Goal: Use online tool/utility: Use online tool/utility

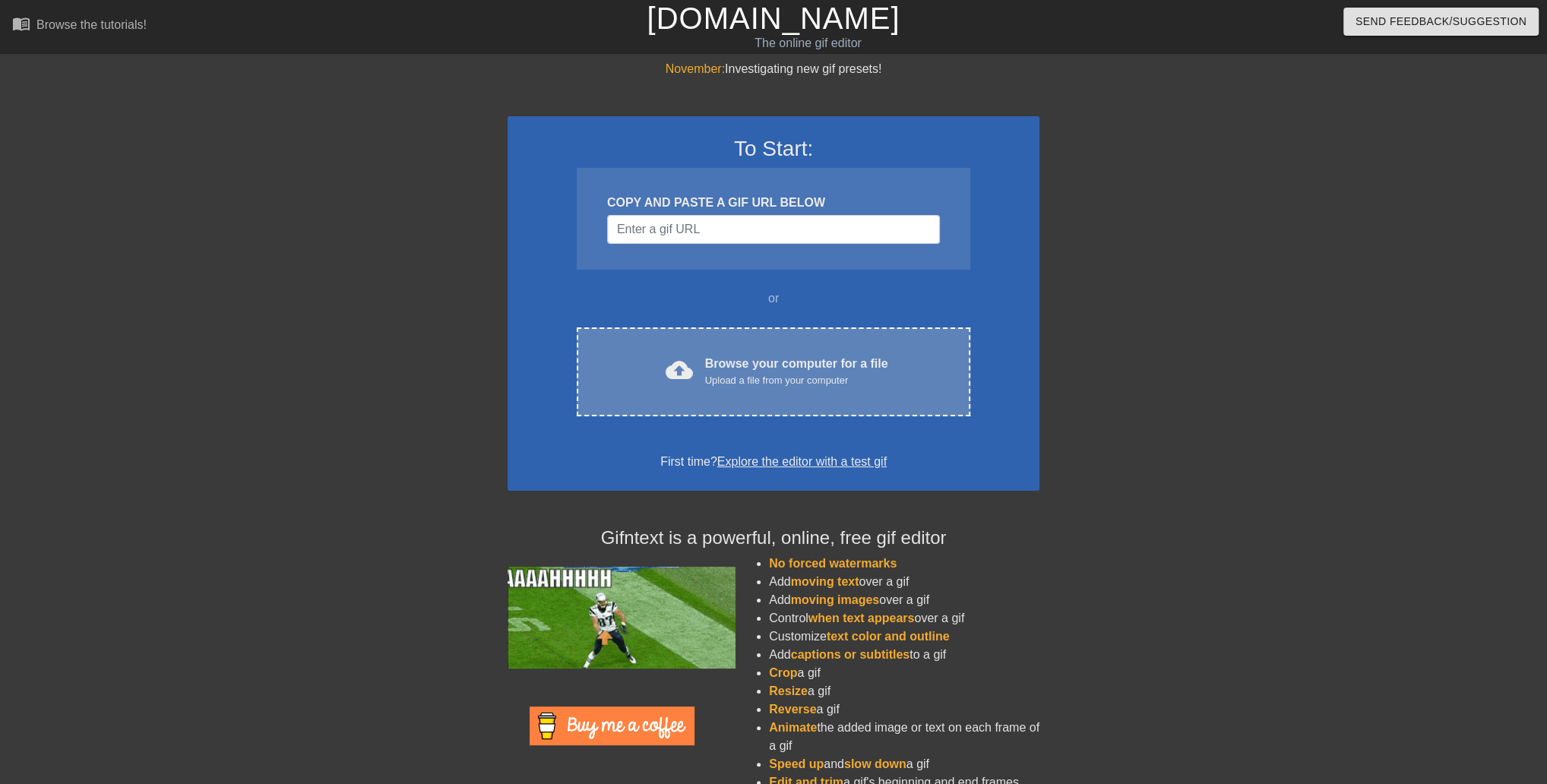
click at [839, 374] on div "cloud_upload Browse your computer for a file Upload a file from your computer C…" at bounding box center [773, 372] width 394 height 89
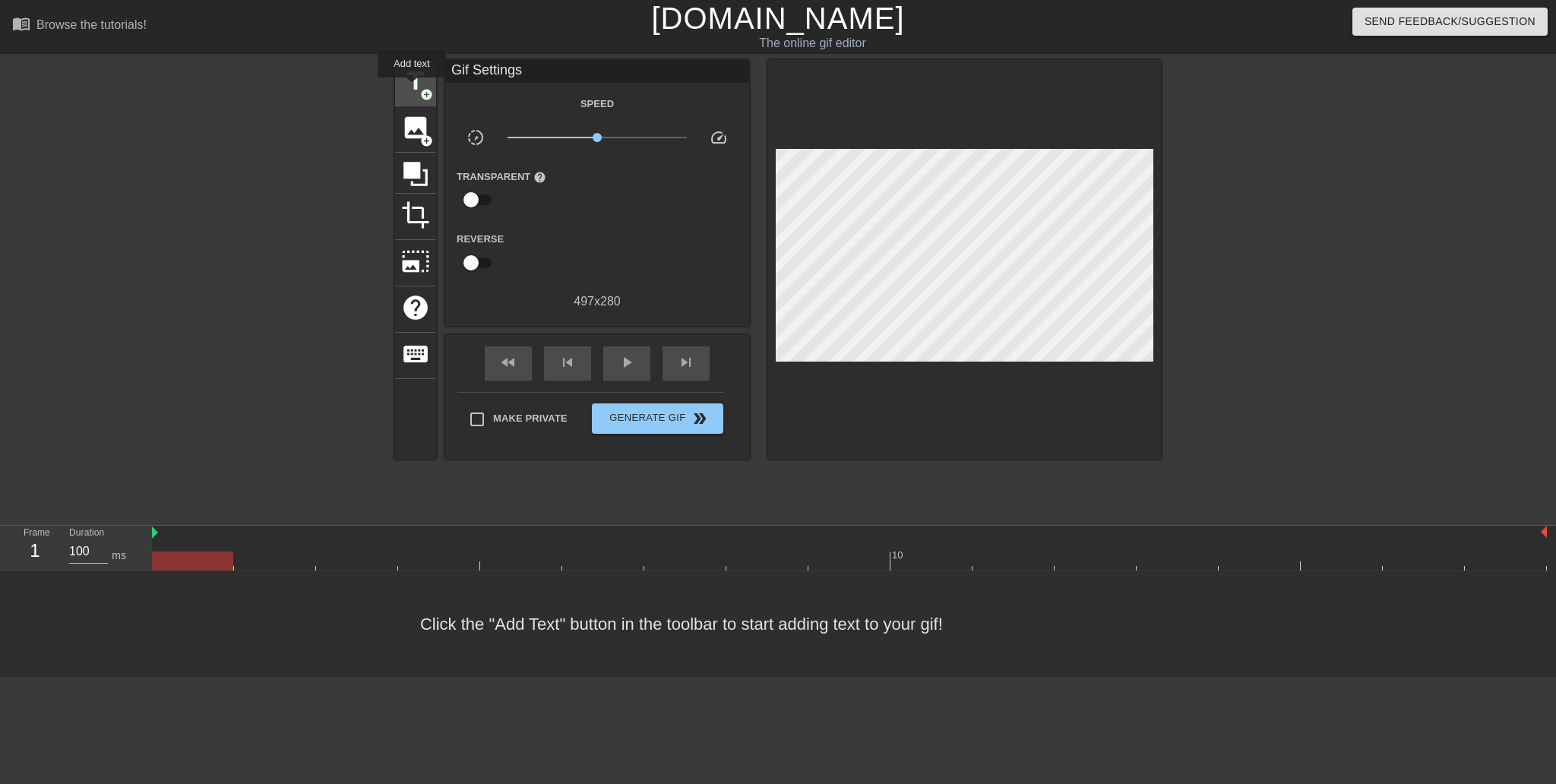
click at [412, 88] on span "title" at bounding box center [415, 81] width 29 height 29
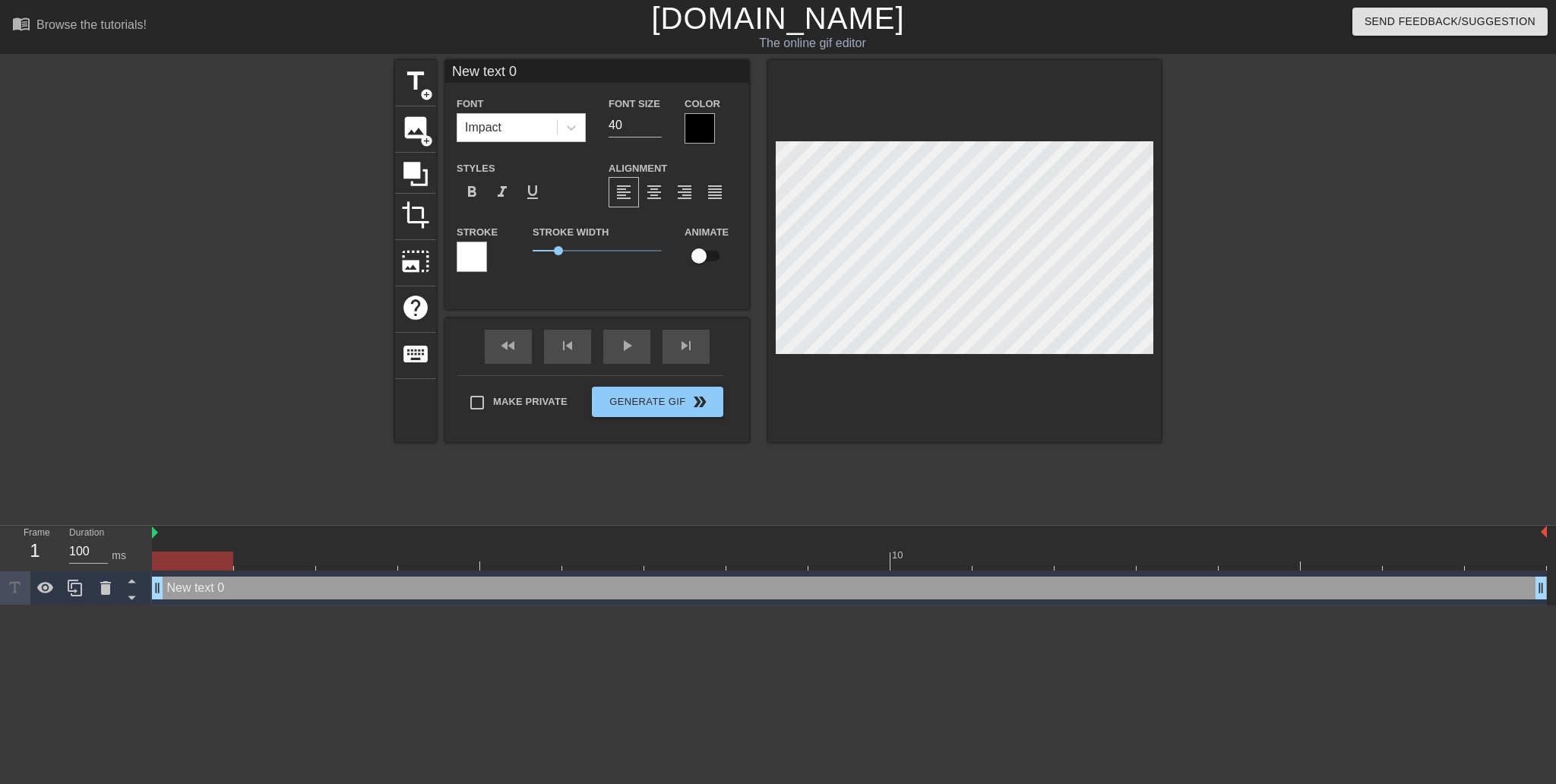
scroll to position [2, 2]
type input "."
type textarea "."
type input ".d"
type textarea ".d"
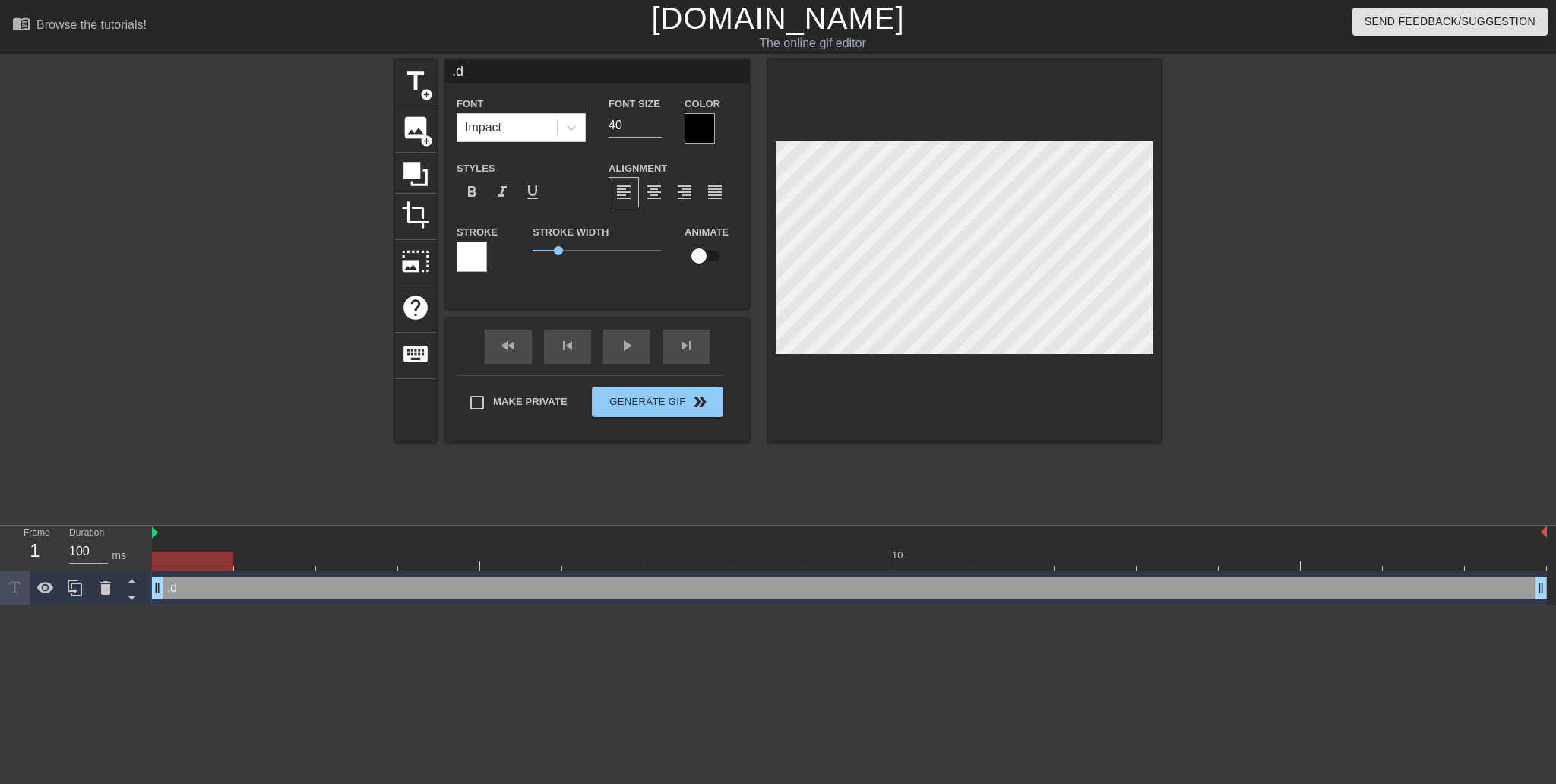
type input ".do"
type textarea ".do"
type input ".doc"
type textarea ".doc"
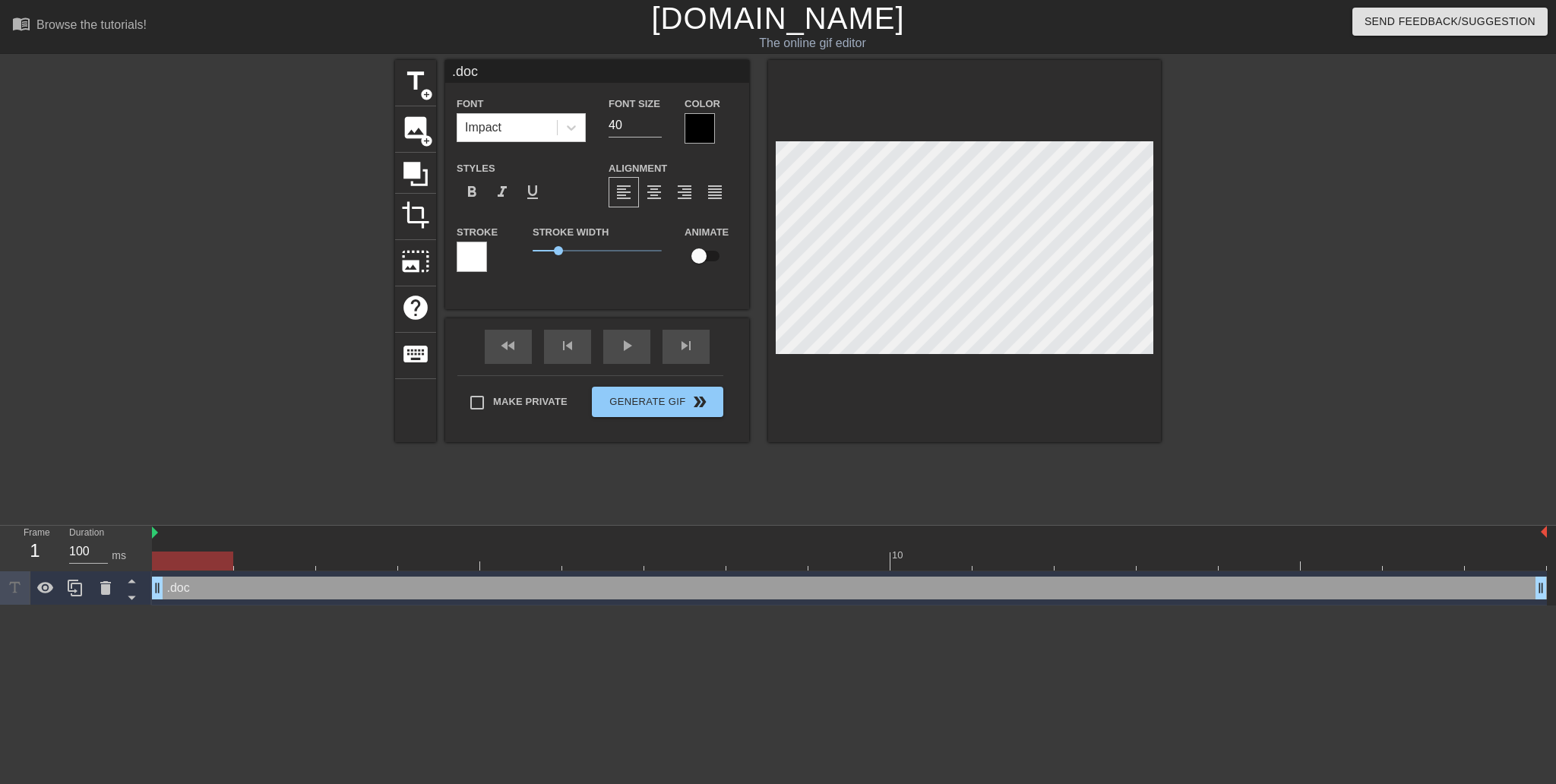
type input ".docx"
type textarea ".docx"
click at [703, 131] on div at bounding box center [699, 129] width 30 height 30
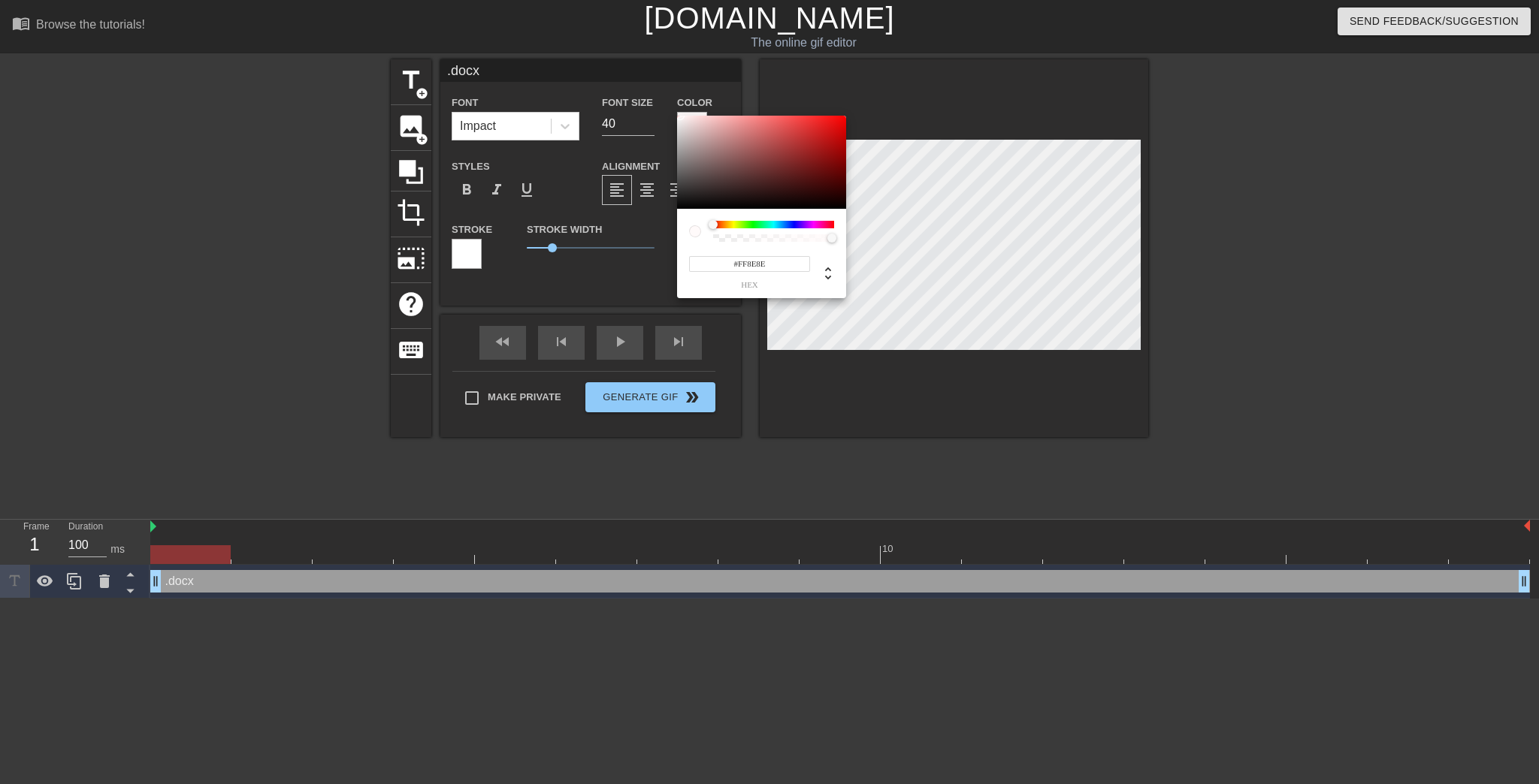
type input "#FFFFFF"
drag, startPoint x: 699, startPoint y: 137, endPoint x: 664, endPoint y: 106, distance: 46.8
click at [664, 106] on div "#FFFFFF hex" at bounding box center [769, 392] width 1539 height 784
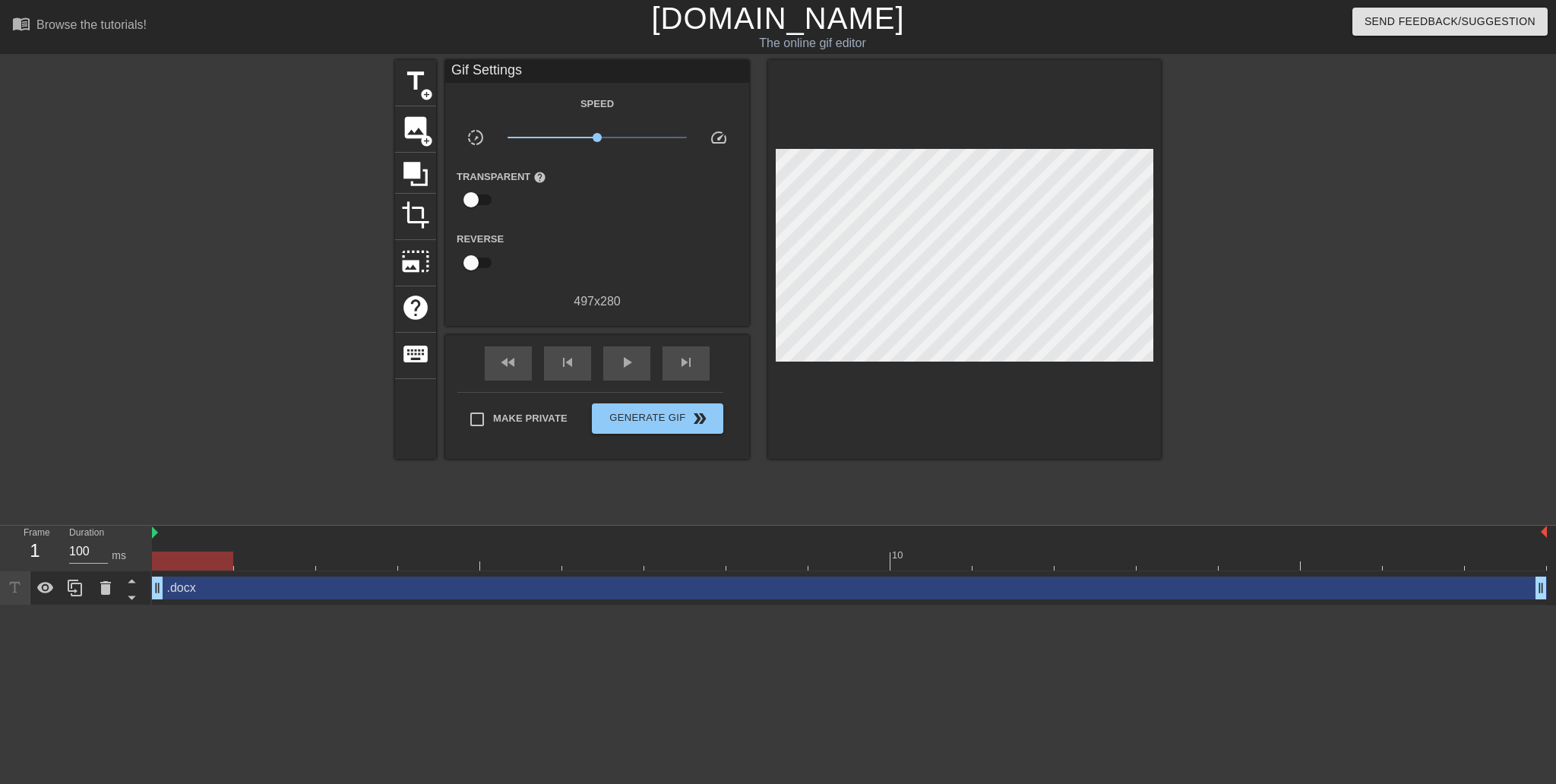
drag, startPoint x: 558, startPoint y: 264, endPoint x: 550, endPoint y: 266, distance: 8.2
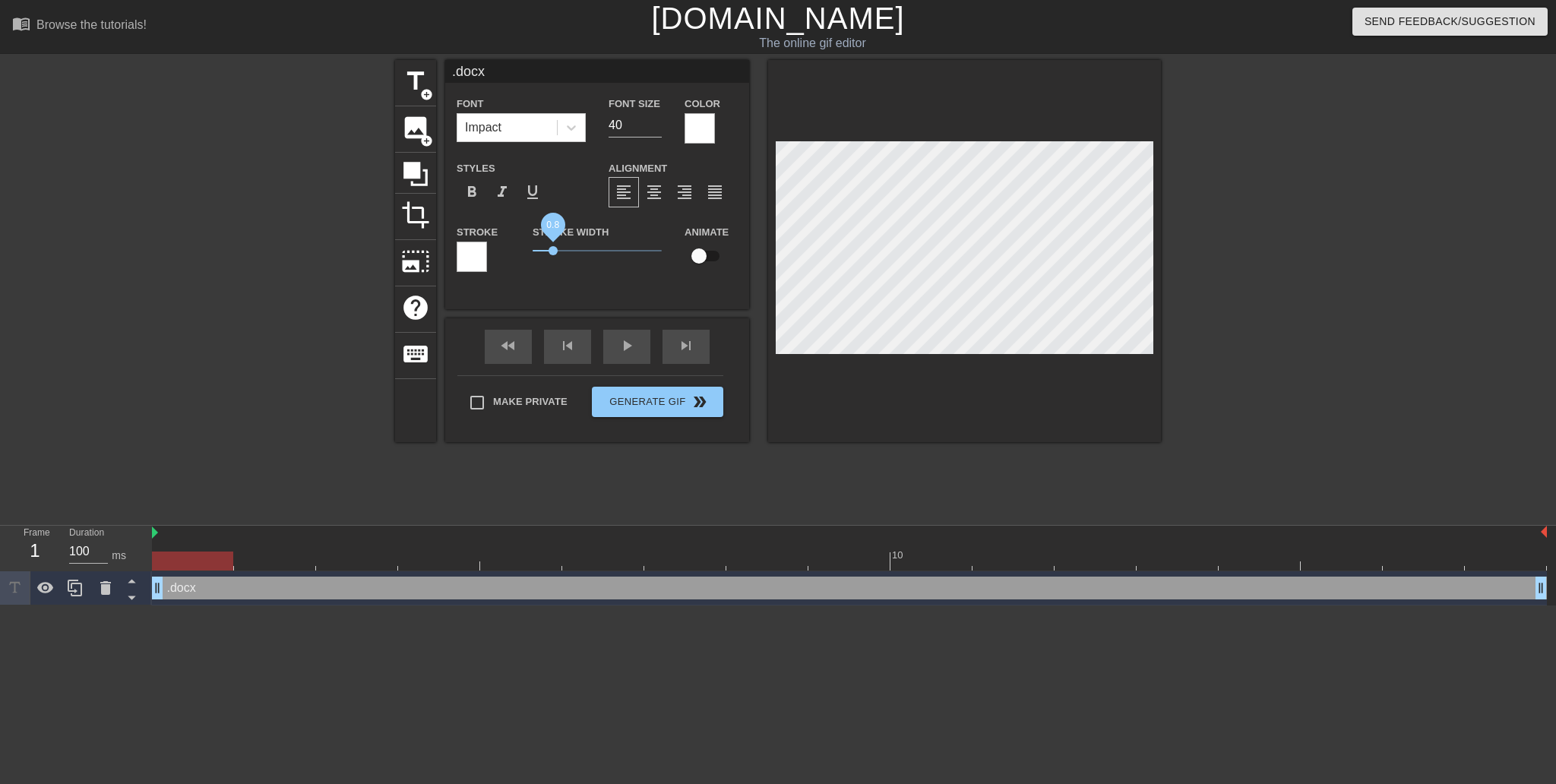
drag, startPoint x: 559, startPoint y: 268, endPoint x: 520, endPoint y: 266, distance: 39.1
click at [520, 266] on div "Stroke Stroke Width 0.8 Animate" at bounding box center [596, 254] width 304 height 63
click at [947, 395] on div at bounding box center [964, 251] width 393 height 382
click at [420, 90] on span "add_circle" at bounding box center [427, 94] width 13 height 13
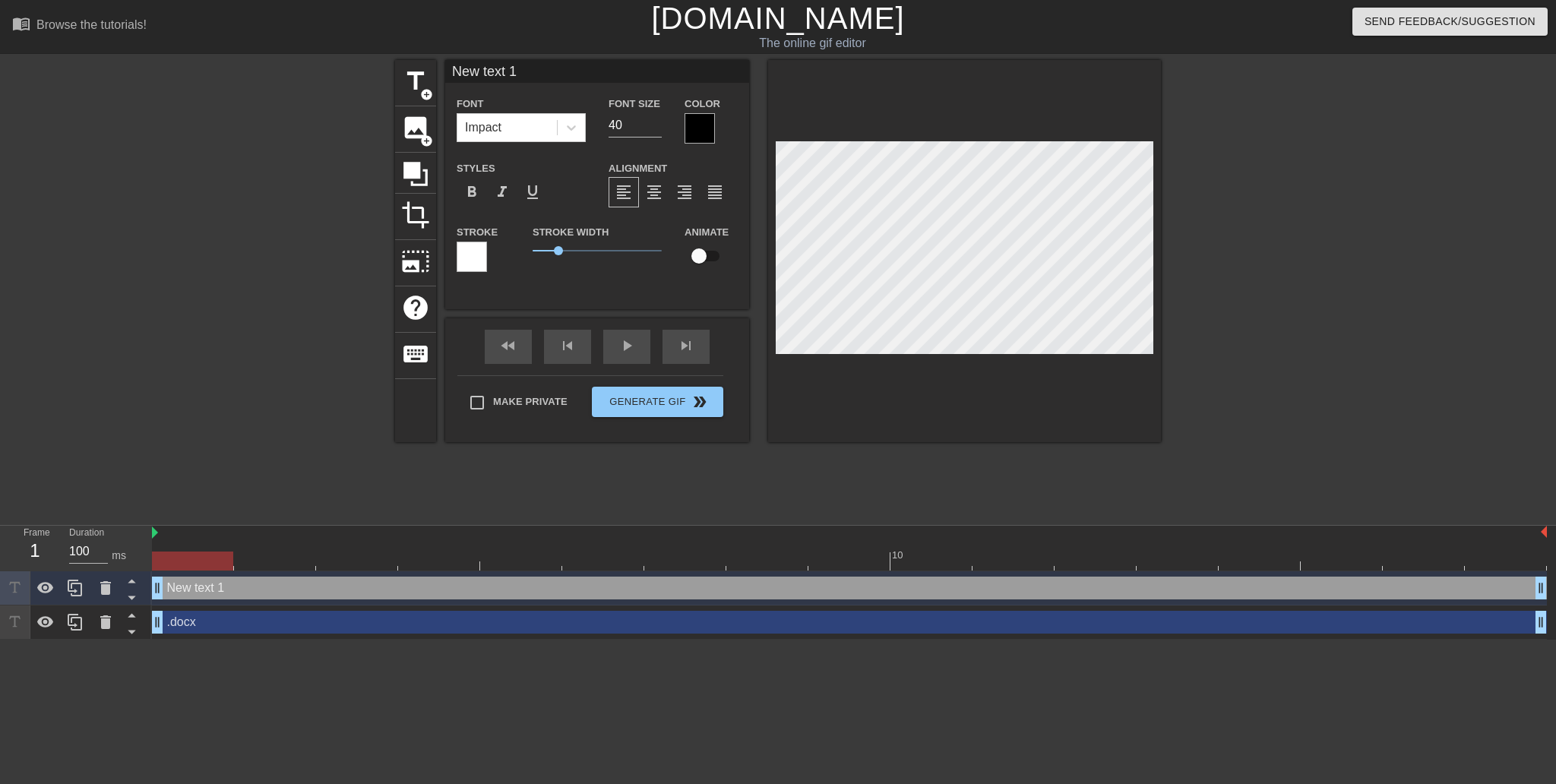
click at [226, 590] on div "New text 1 drag_handle drag_handle" at bounding box center [849, 588] width 1395 height 23
type input "H"
type textarea "H"
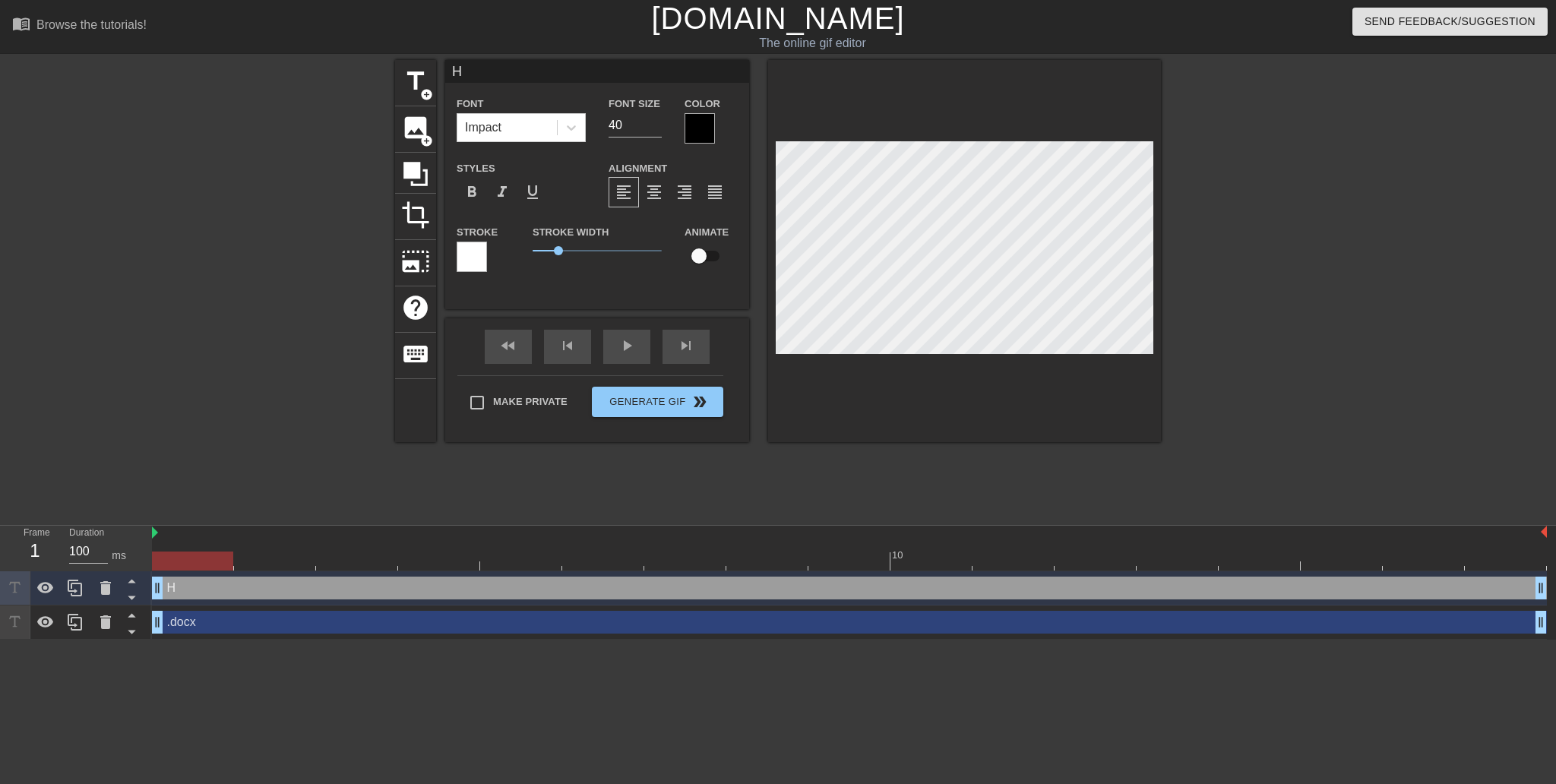
type input "HT"
type textarea "HT"
type input "H"
type textarea "H"
type input "."
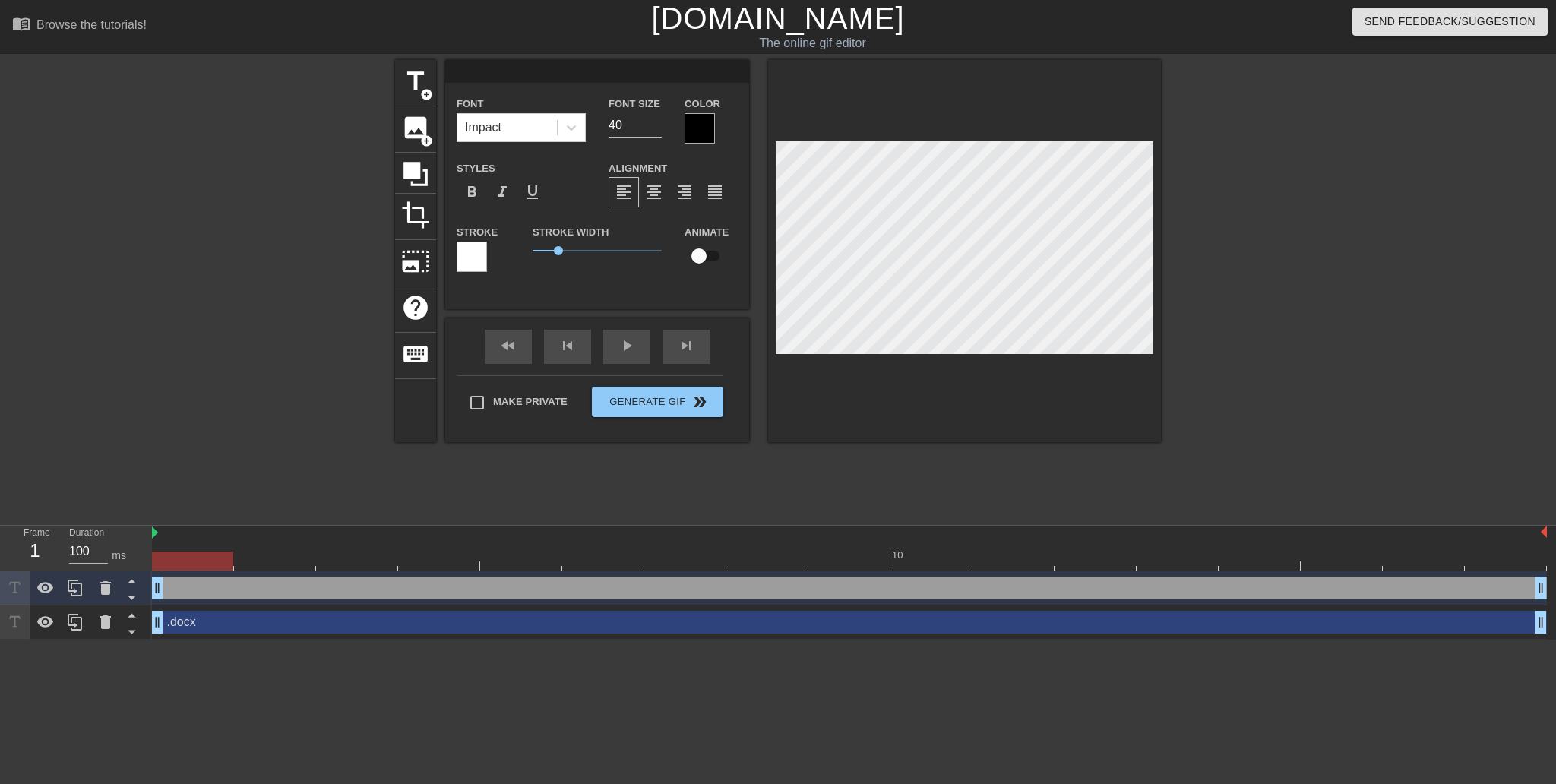
type textarea "."
type input ".h"
type textarea ".h"
type input ".ht"
type textarea ".ht"
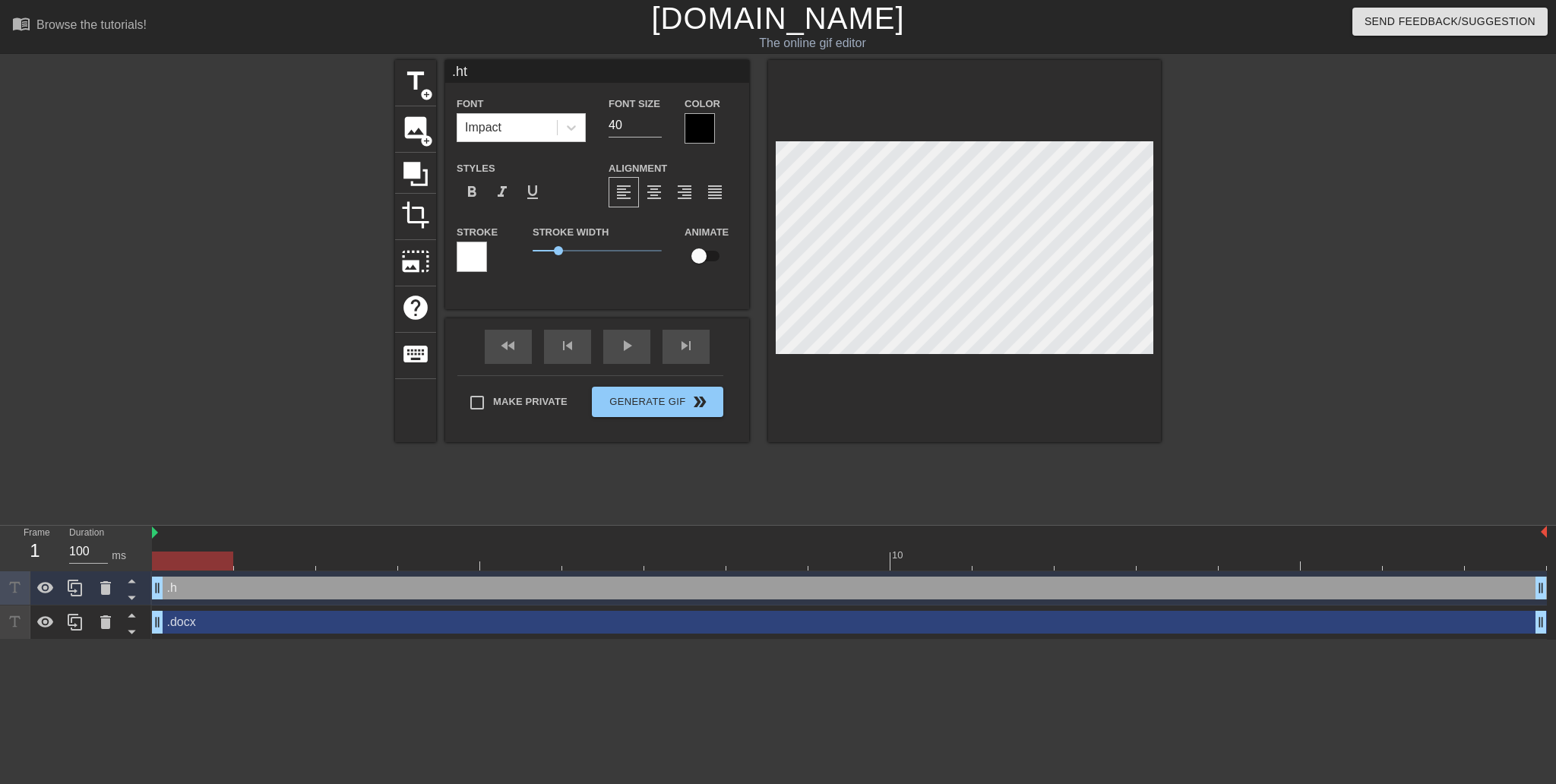
type input ".htm"
type textarea ".htm"
type input ".html"
type textarea ".html"
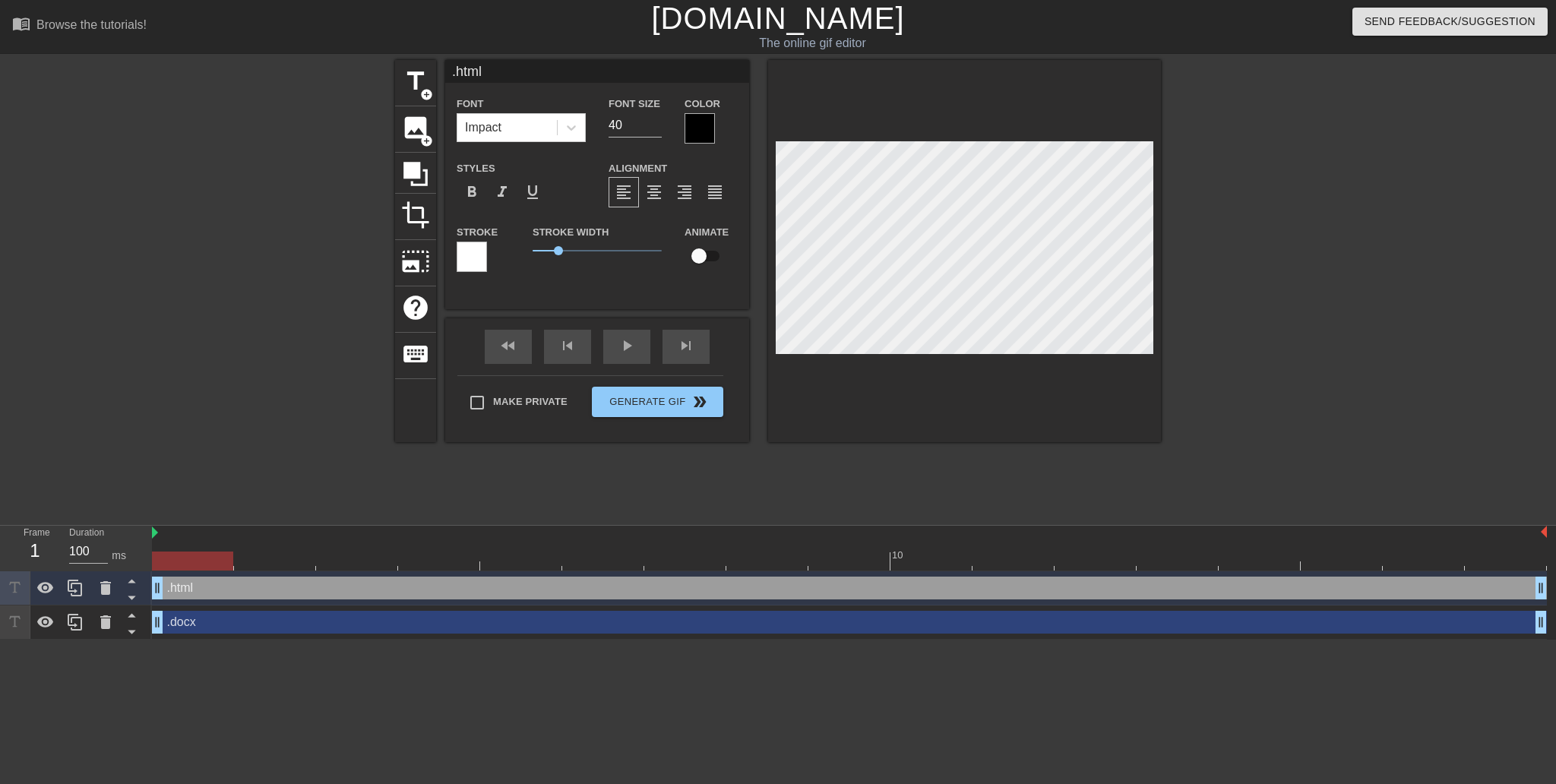
click at [701, 131] on div at bounding box center [699, 129] width 30 height 30
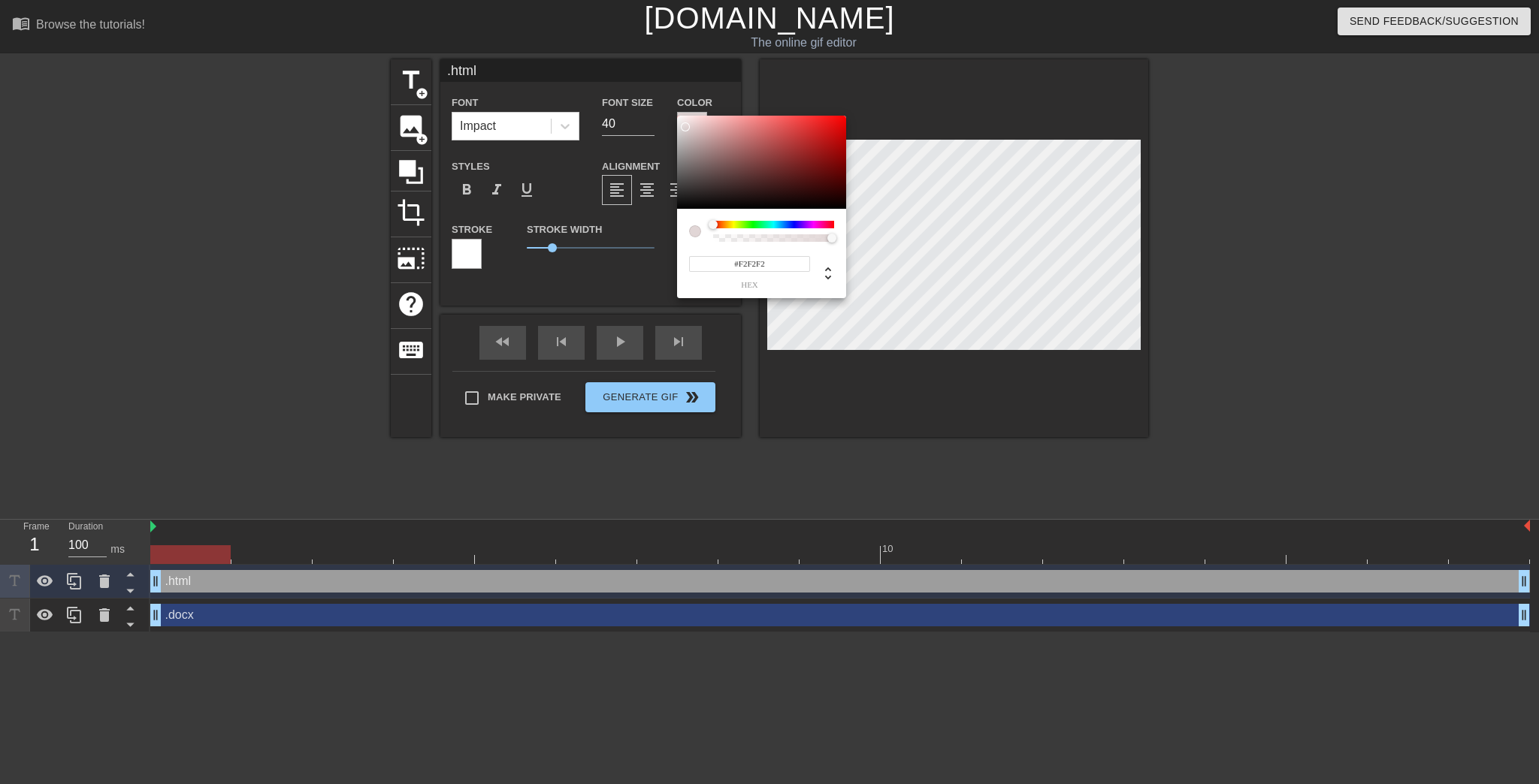
type input "#FFFFFF"
drag, startPoint x: 685, startPoint y: 127, endPoint x: 665, endPoint y: 112, distance: 25.0
click at [665, 112] on div "#FFFFFF hex" at bounding box center [769, 392] width 1539 height 784
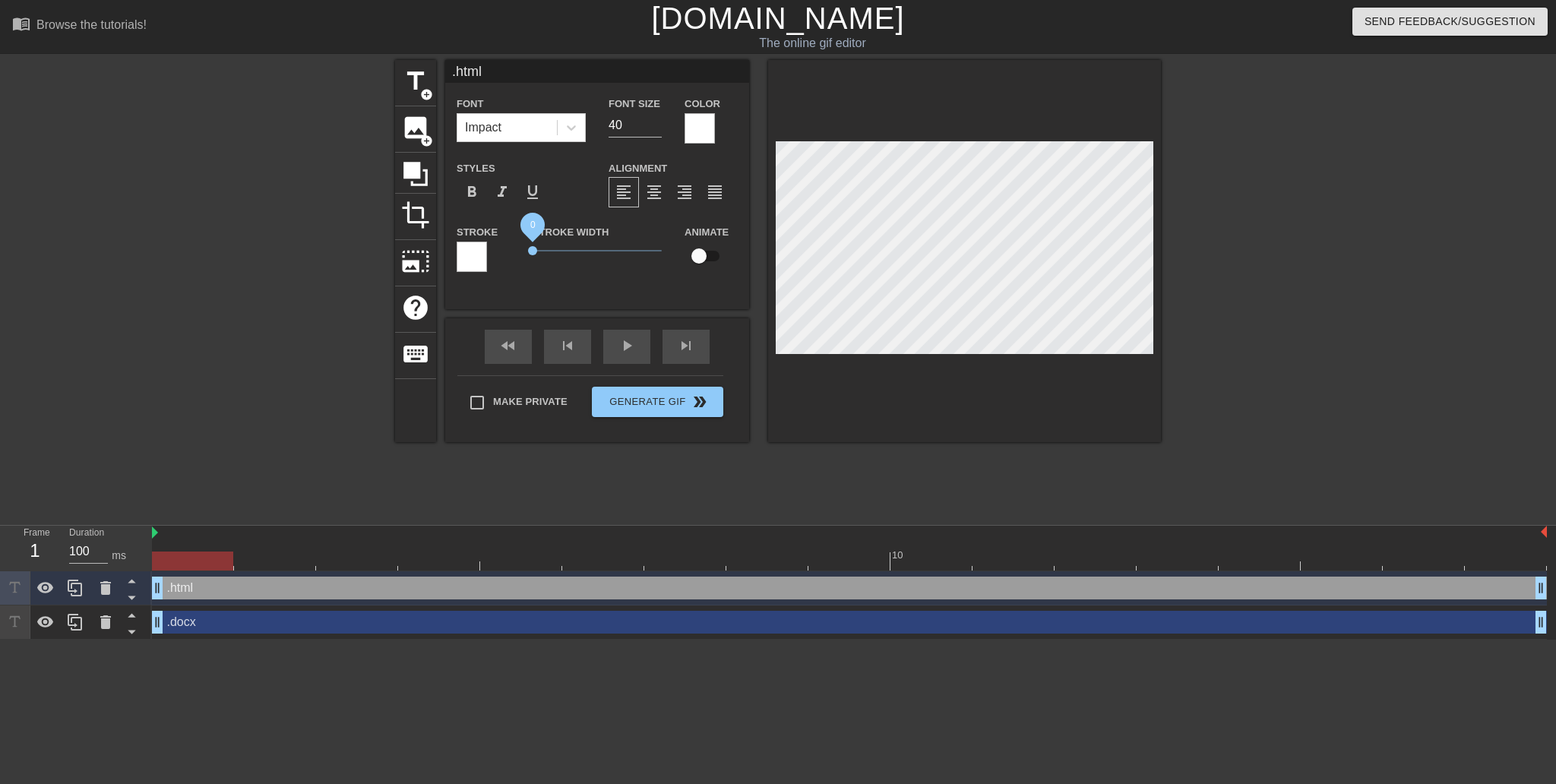
drag, startPoint x: 562, startPoint y: 268, endPoint x: 508, endPoint y: 263, distance: 54.2
click at [508, 263] on div "Stroke Stroke Width 0 Animate" at bounding box center [596, 254] width 304 height 63
click at [1066, 387] on div at bounding box center [964, 251] width 393 height 382
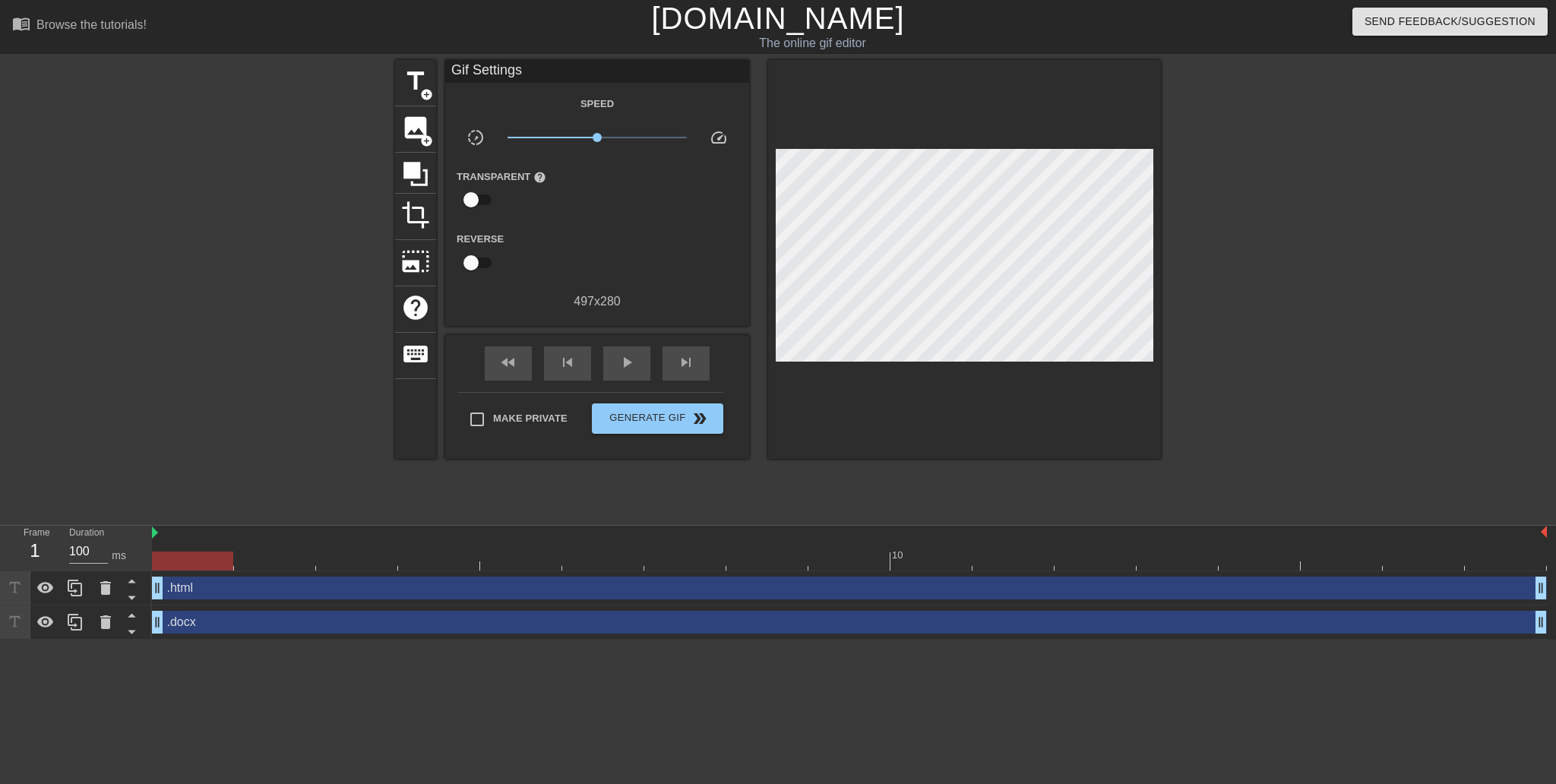
click at [286, 332] on div at bounding box center [262, 288] width 228 height 455
click at [643, 380] on div "play_arrow" at bounding box center [626, 364] width 47 height 34
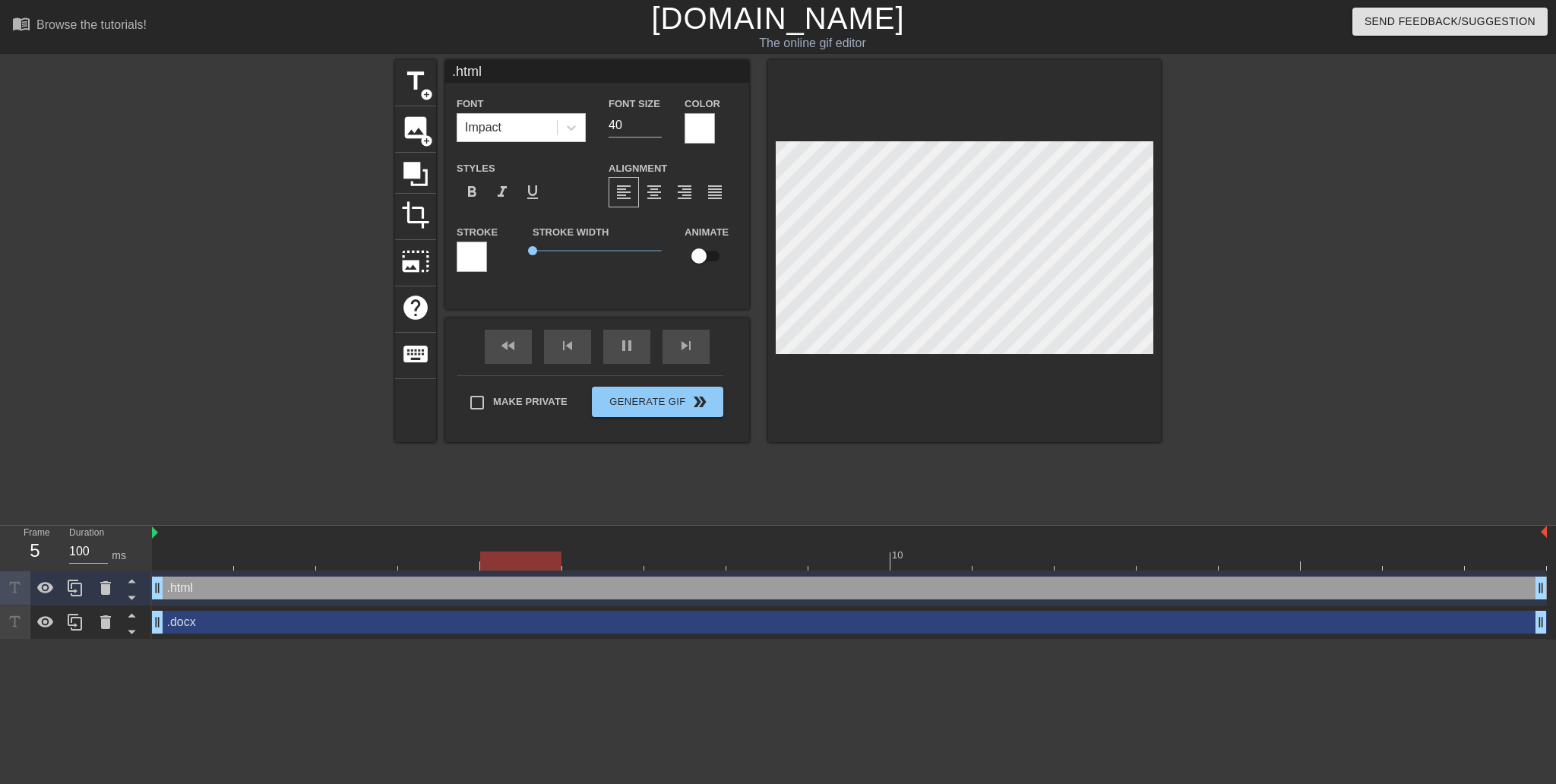
click at [1250, 342] on div at bounding box center [1292, 288] width 228 height 455
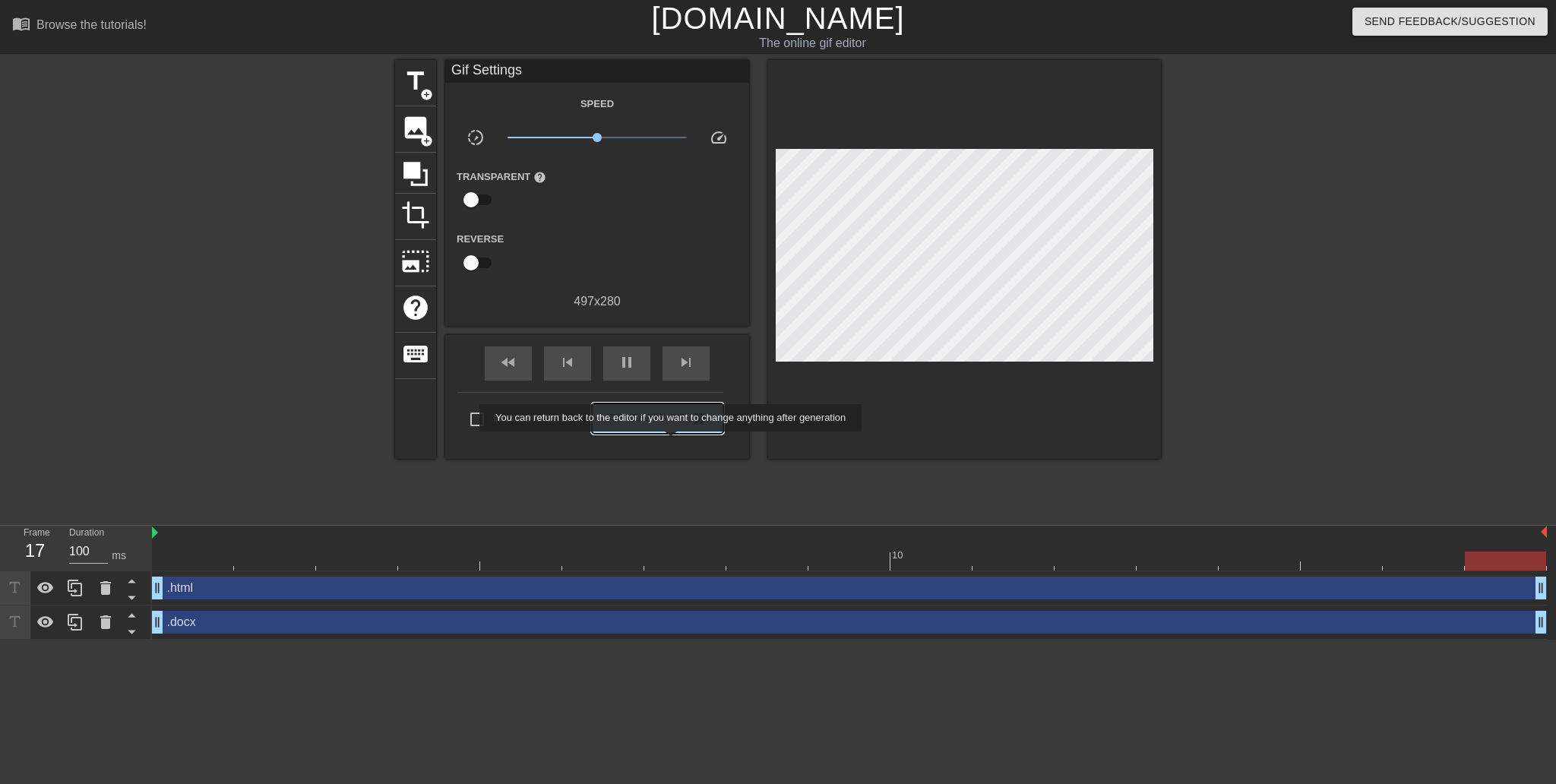
click at [673, 428] on span "Generate Gif double_arrow" at bounding box center [657, 418] width 119 height 18
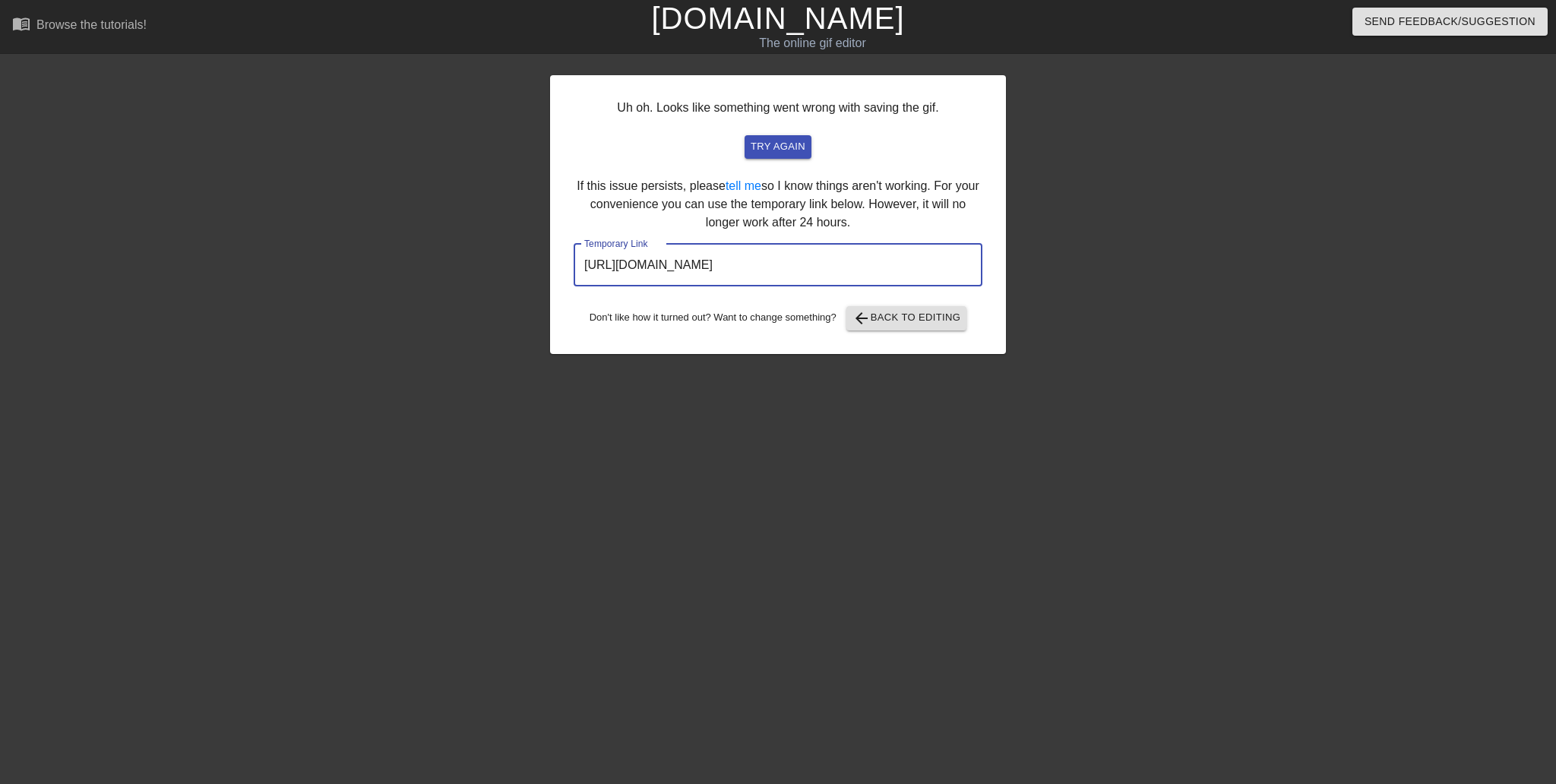
click at [873, 287] on input "[URL][DOMAIN_NAME]" at bounding box center [778, 265] width 409 height 43
